Goal: Navigation & Orientation: Find specific page/section

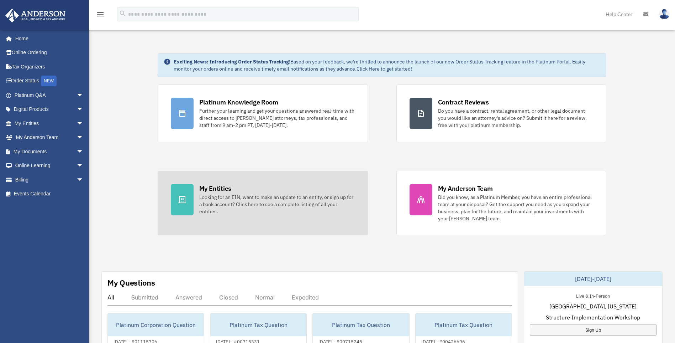
click at [226, 198] on div "Looking for an EIN, want to make an update to an entity, or sign up for a bank …" at bounding box center [277, 203] width 156 height 21
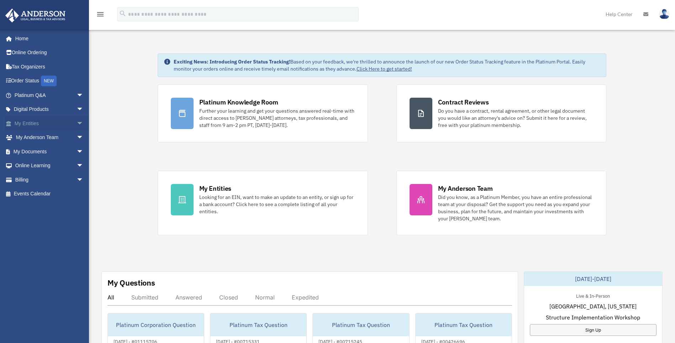
click at [77, 124] on span "arrow_drop_down" at bounding box center [84, 123] width 14 height 15
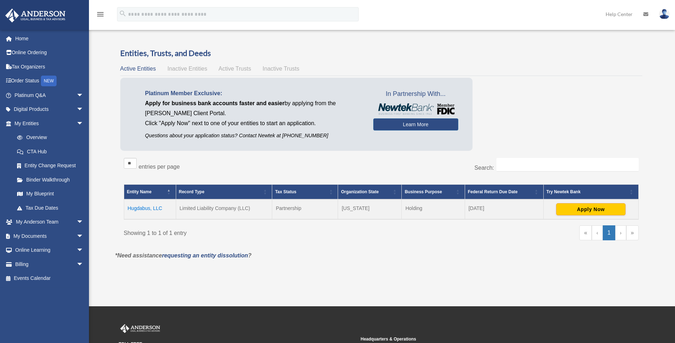
click at [133, 208] on td "Hugdabus, LLC" at bounding box center [150, 209] width 52 height 20
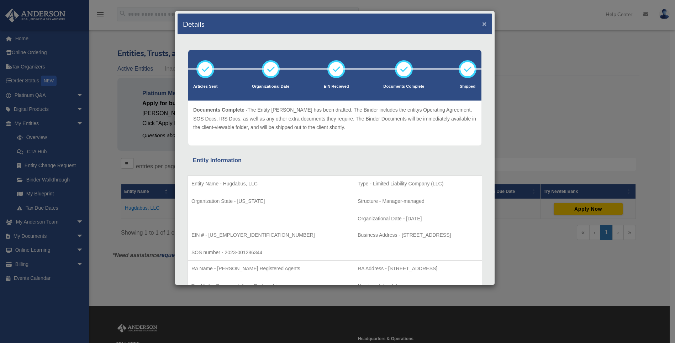
click at [482, 23] on button "×" at bounding box center [484, 23] width 5 height 7
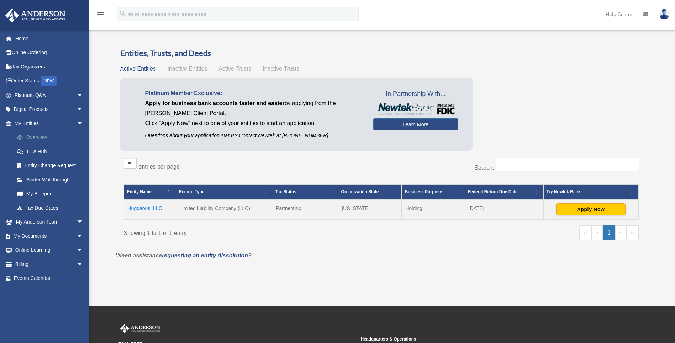
click at [42, 137] on link "Overview" at bounding box center [52, 137] width 84 height 14
click at [42, 193] on link "My Blueprint" at bounding box center [52, 194] width 84 height 14
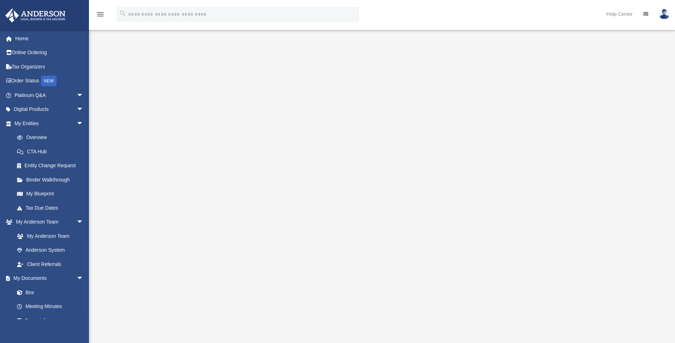
click at [169, 79] on div at bounding box center [382, 191] width 528 height 285
